Goal: Task Accomplishment & Management: Manage account settings

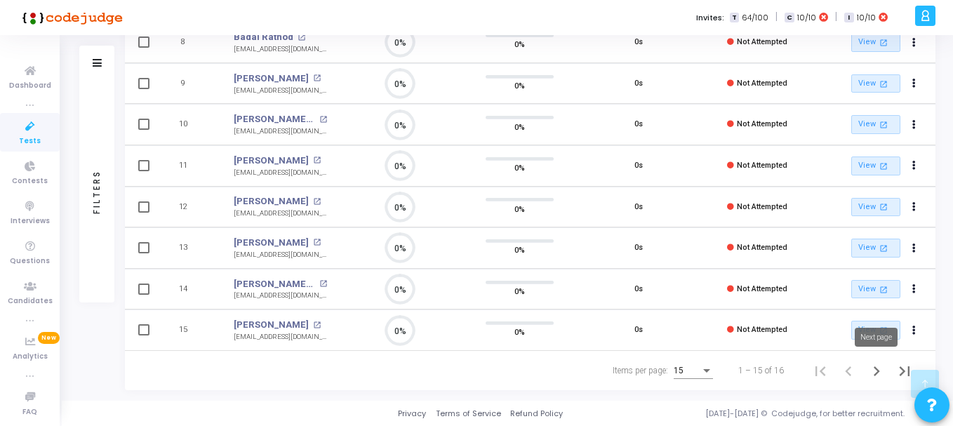
click at [873, 372] on icon "Next page" at bounding box center [876, 371] width 20 height 20
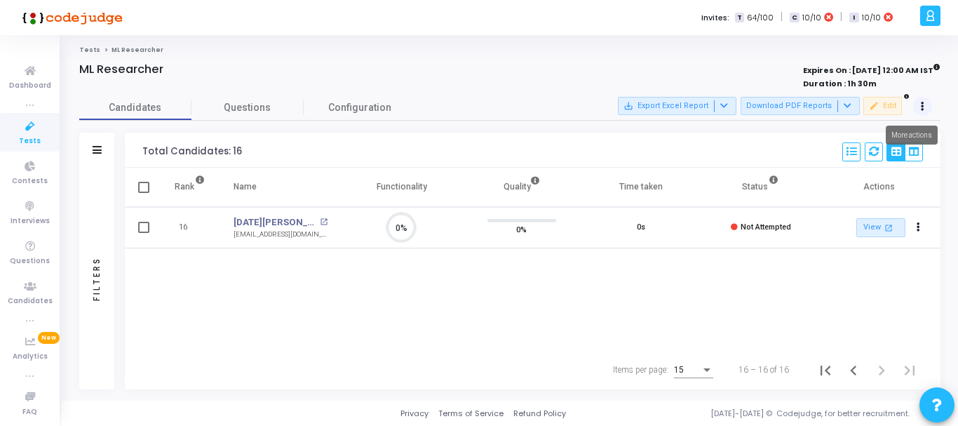
click at [923, 108] on icon at bounding box center [923, 106] width 4 height 7
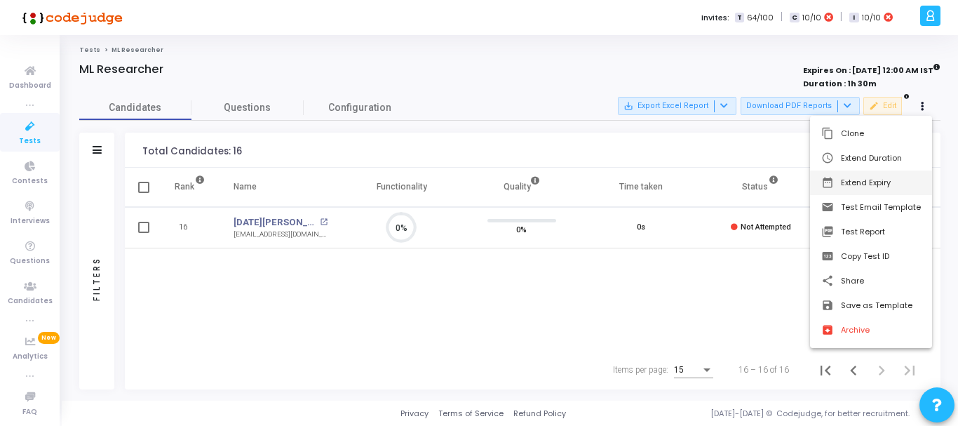
click at [870, 186] on button "date_range Extend Expiry" at bounding box center [871, 182] width 122 height 25
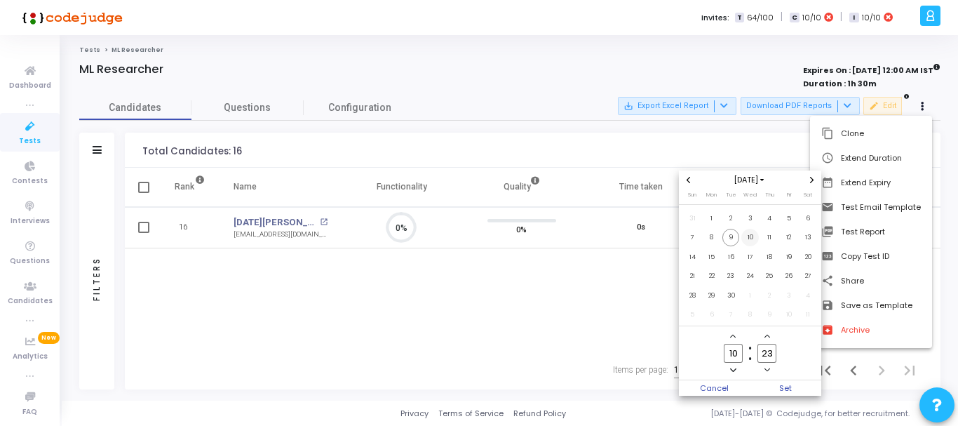
click at [746, 237] on span "10" at bounding box center [750, 238] width 18 height 18
click at [735, 337] on icon "Add a hour" at bounding box center [733, 336] width 6 height 6
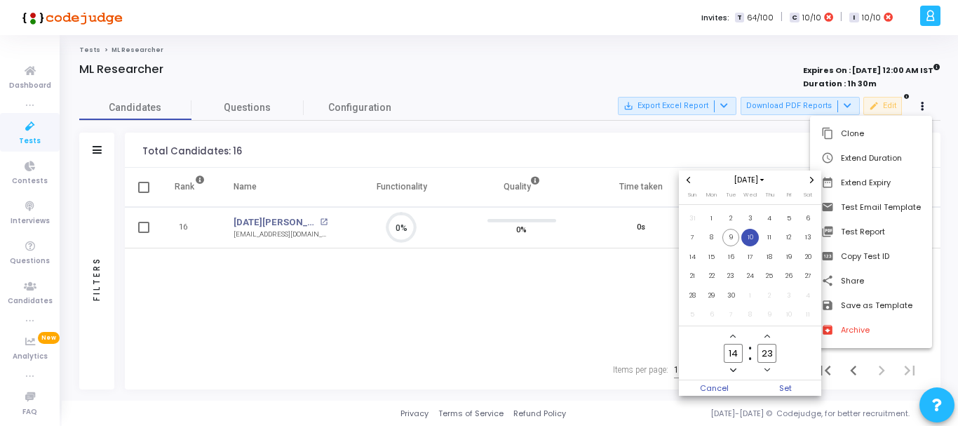
click at [735, 337] on icon "Add a hour" at bounding box center [733, 336] width 6 height 6
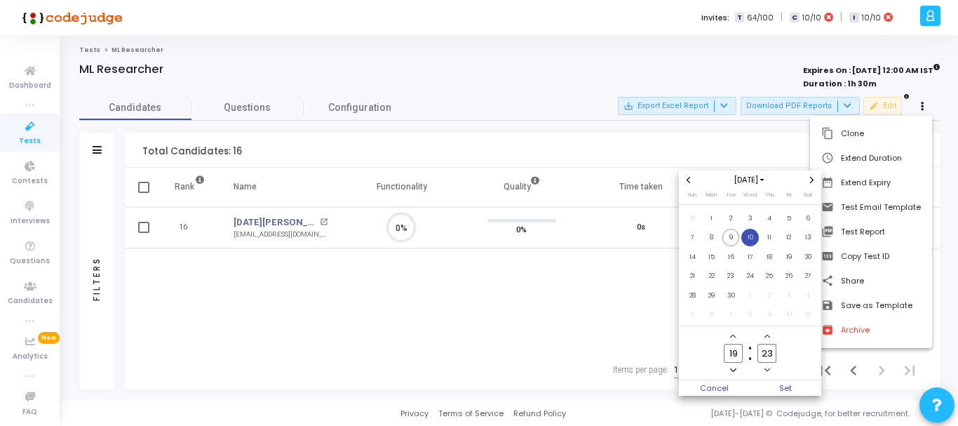
click at [735, 337] on icon "Add a hour" at bounding box center [733, 336] width 6 height 6
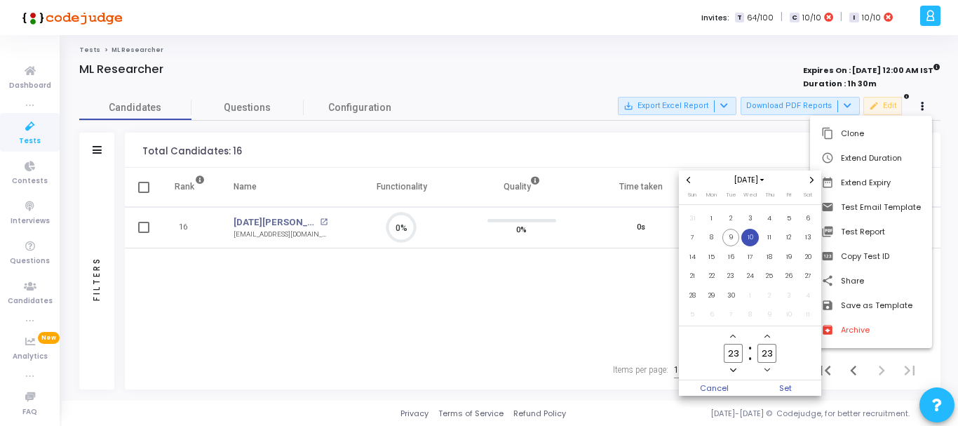
type input "00"
click at [767, 336] on icon "Add a minute" at bounding box center [768, 336] width 6 height 6
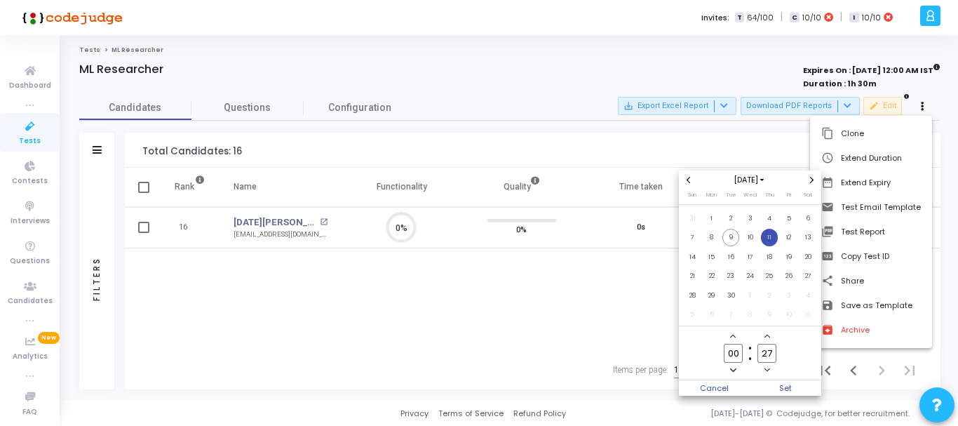
click at [767, 336] on icon "Add a minute" at bounding box center [768, 336] width 6 height 6
click at [770, 351] on input "29" at bounding box center [767, 353] width 18 height 19
type input "2"
type input "00"
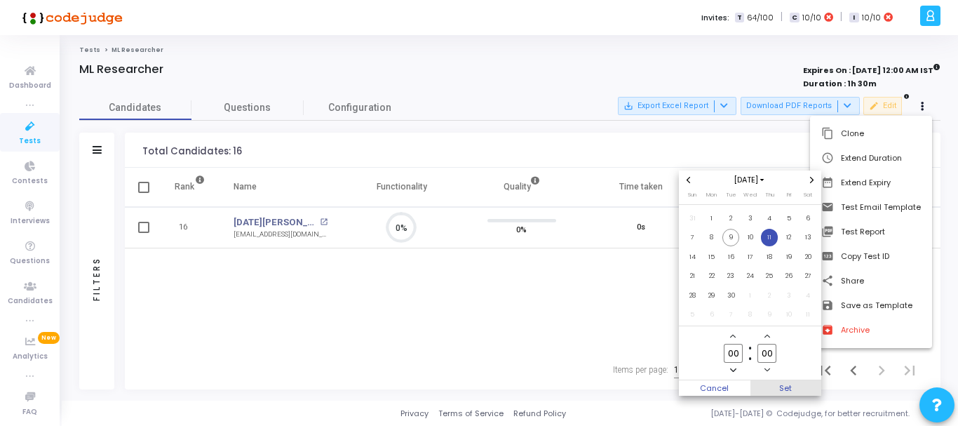
click at [787, 385] on span "Set" at bounding box center [787, 387] width 72 height 15
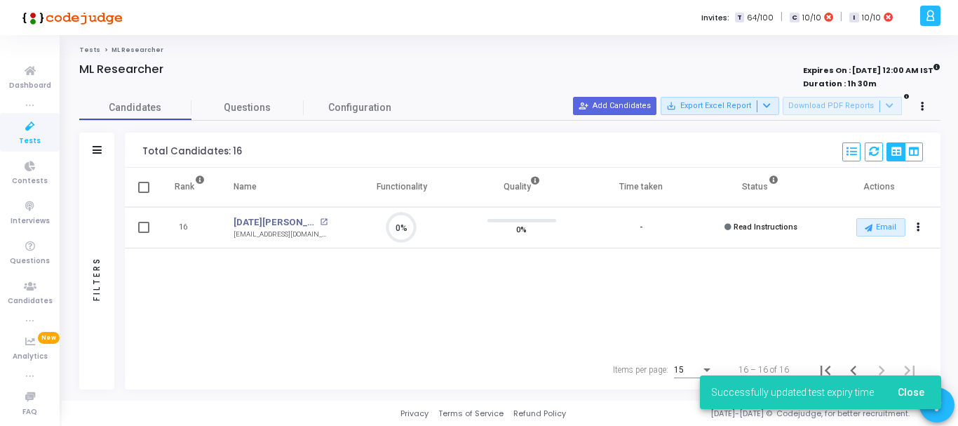
scroll to position [29, 36]
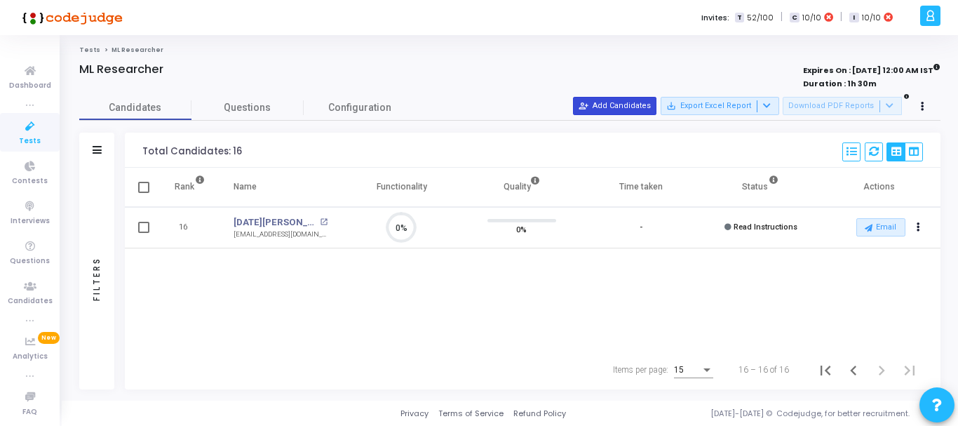
click at [643, 109] on button "person_add_alt Add Candidates" at bounding box center [614, 106] width 83 height 18
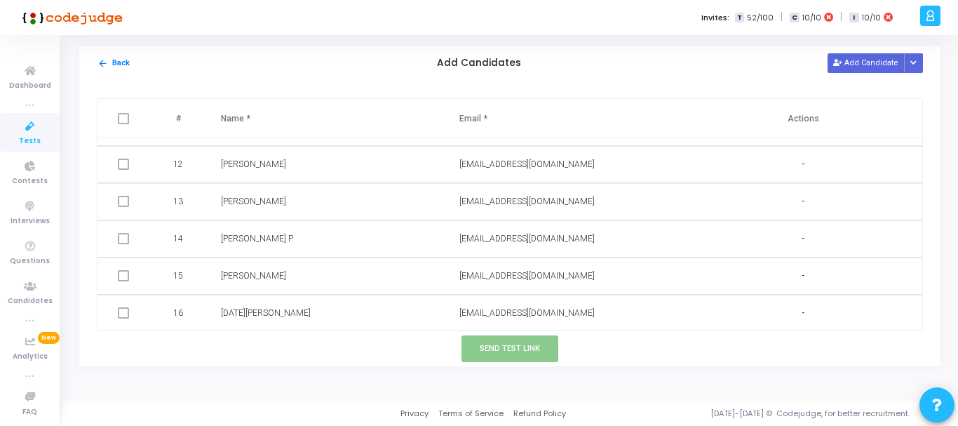
scroll to position [403, 0]
click at [866, 60] on button "Add Candidate" at bounding box center [866, 62] width 77 height 19
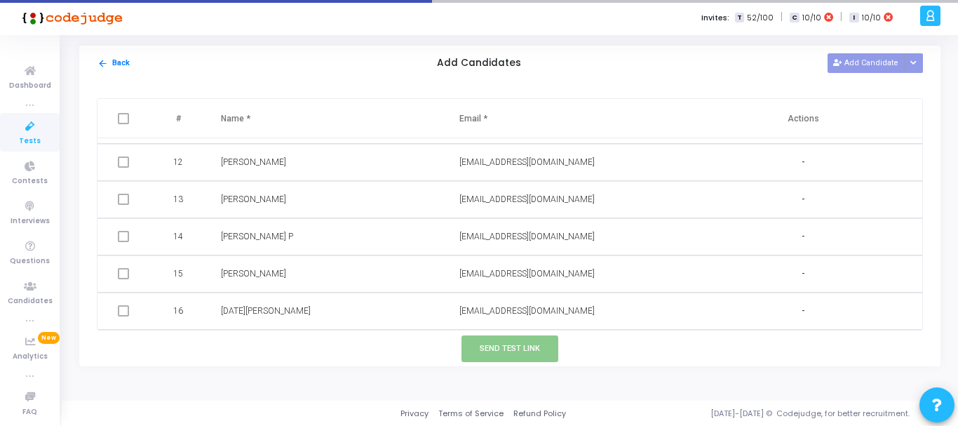
scroll to position [441, 0]
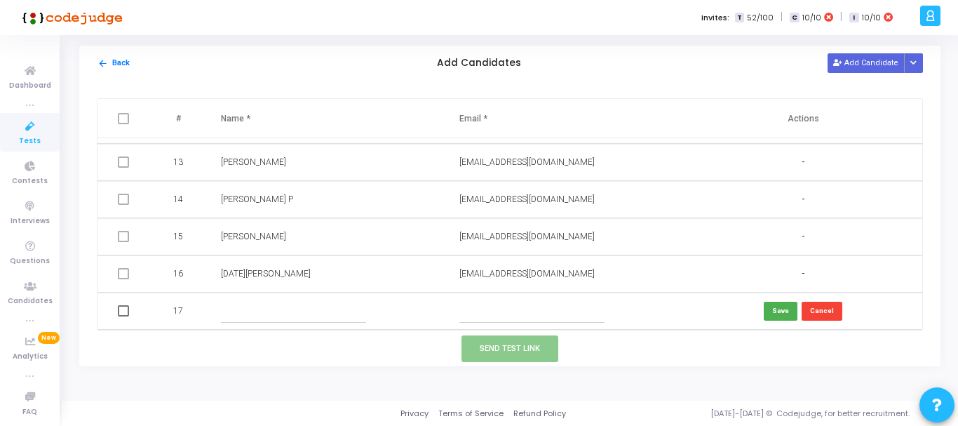
click at [285, 315] on input "text" at bounding box center [293, 311] width 145 height 23
paste input "Sai [PERSON_NAME] [PERSON_NAME]"
type input "Sai [PERSON_NAME] [PERSON_NAME]"
click at [497, 315] on input "text" at bounding box center [531, 311] width 145 height 23
paste input "[EMAIL_ADDRESS][DOMAIN_NAME]"
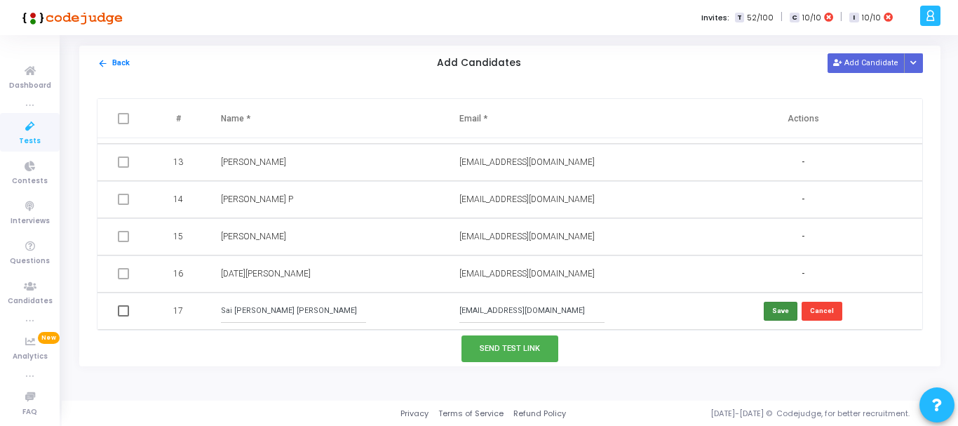
type input "[EMAIL_ADDRESS][DOMAIN_NAME]"
click at [781, 311] on button "Save" at bounding box center [781, 311] width 34 height 19
click at [526, 352] on button "Send Test Link" at bounding box center [510, 348] width 97 height 26
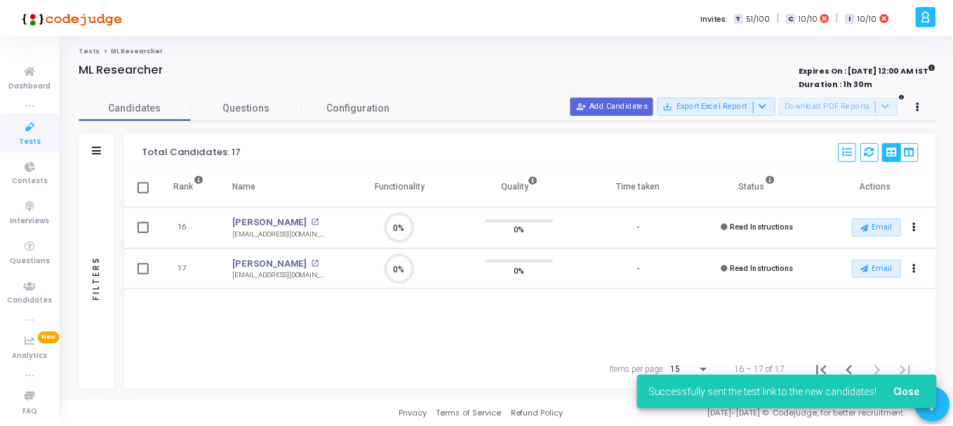
scroll to position [29, 36]
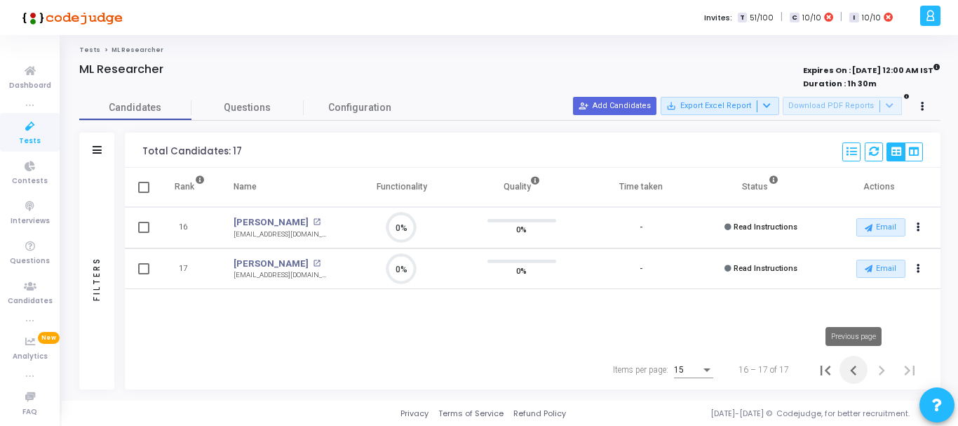
click at [853, 377] on icon "Previous page" at bounding box center [854, 371] width 20 height 20
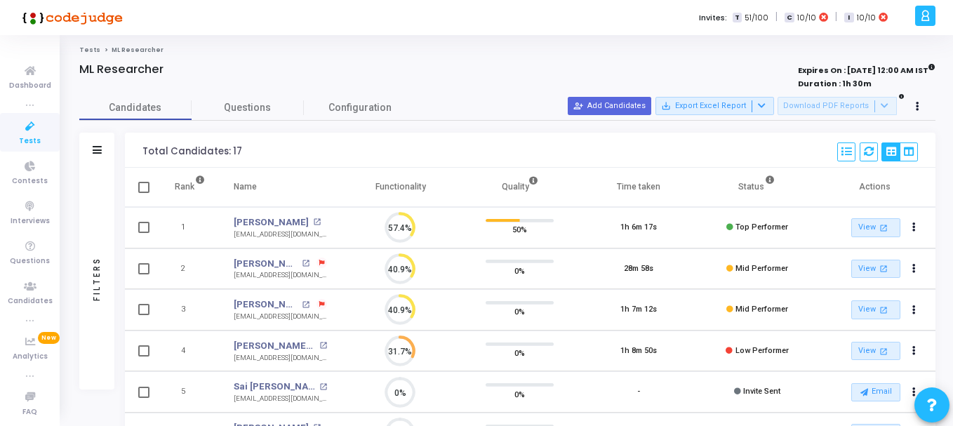
scroll to position [29, 36]
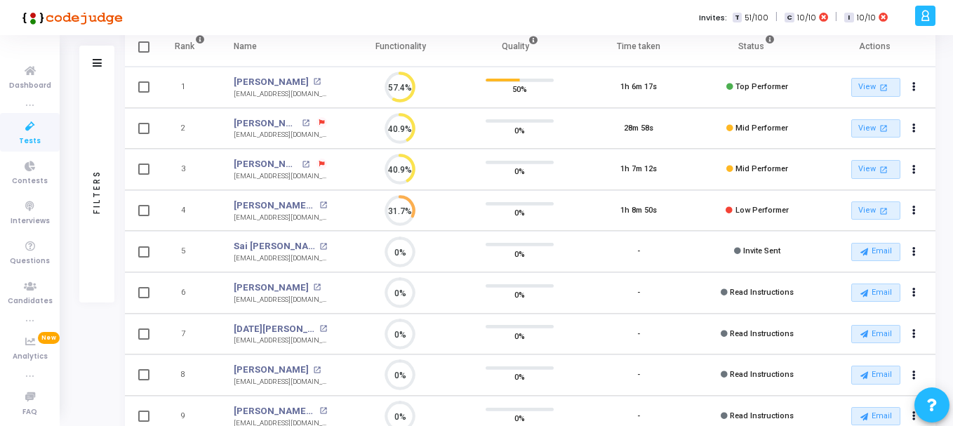
drag, startPoint x: 733, startPoint y: 250, endPoint x: 777, endPoint y: 253, distance: 44.3
click at [777, 253] on div "Invite Sent" at bounding box center [757, 252] width 46 height 12
click at [772, 255] on span "Invite Sent" at bounding box center [761, 250] width 37 height 9
